Goal: Information Seeking & Learning: Learn about a topic

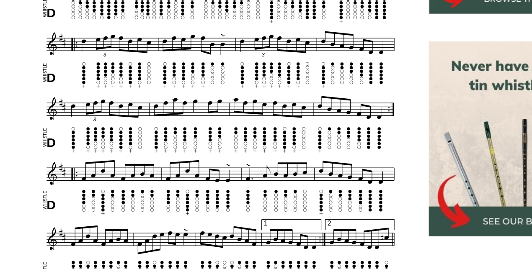
scroll to position [305, 0]
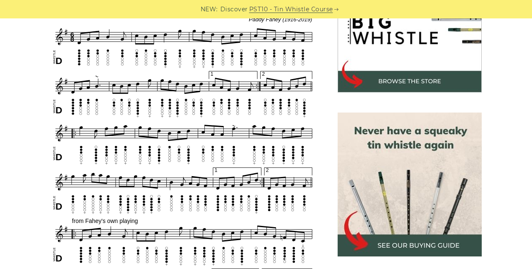
scroll to position [291, 0]
